Goal: Navigation & Orientation: Find specific page/section

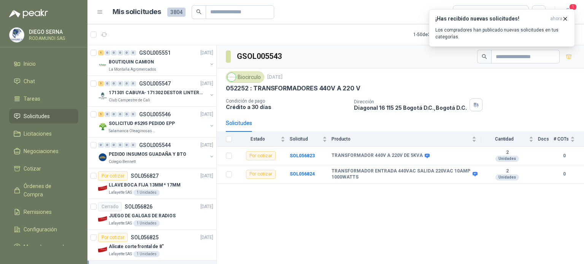
click at [104, 38] on button "button" at bounding box center [104, 35] width 12 height 12
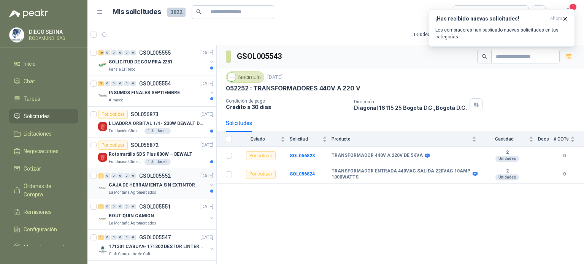
click at [141, 187] on p "CAJA DE HERRAMIENTA SIN EXTINTOR" at bounding box center [152, 185] width 86 height 7
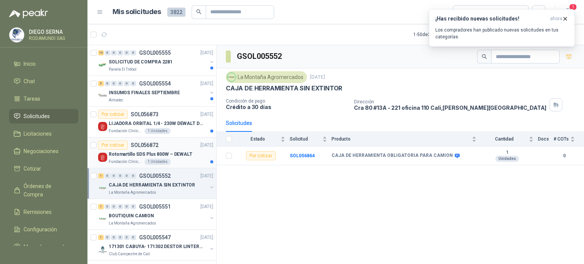
click at [156, 159] on div "1 Unidades" at bounding box center [158, 162] width 26 height 6
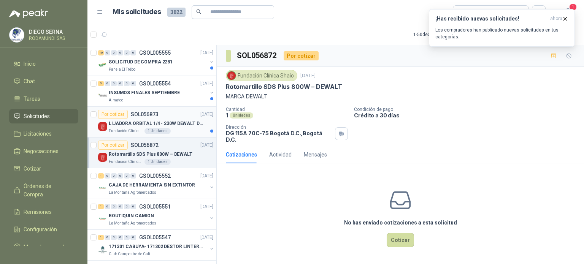
click at [179, 133] on div "Fundación Clínica Shaio 1 Unidades" at bounding box center [161, 131] width 105 height 6
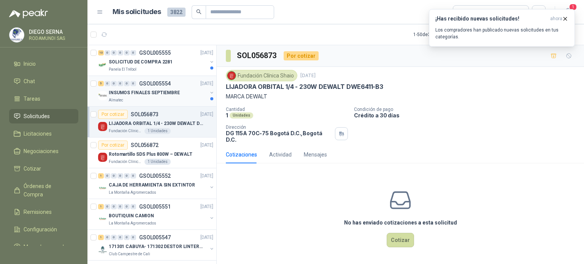
click at [163, 96] on p "INSUMOS FINALES SEPTIEMBRE" at bounding box center [144, 92] width 71 height 7
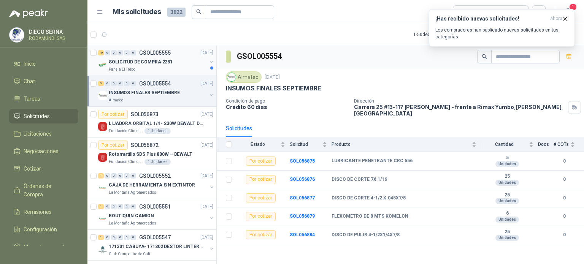
click at [169, 69] on div "Panela El Trébol" at bounding box center [158, 70] width 98 height 6
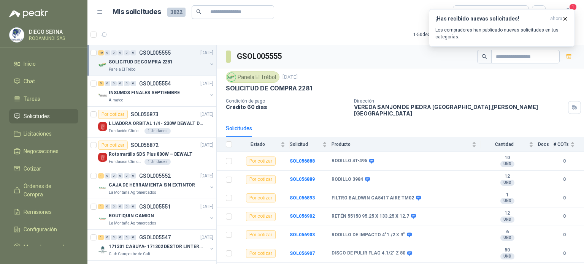
click at [412, 124] on div "Solicitudes" at bounding box center [400, 128] width 349 height 17
